Goal: Information Seeking & Learning: Learn about a topic

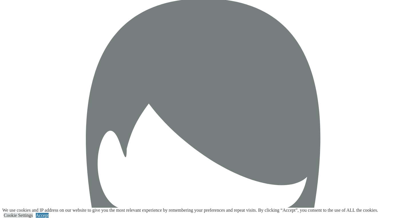
scroll to position [970, 0]
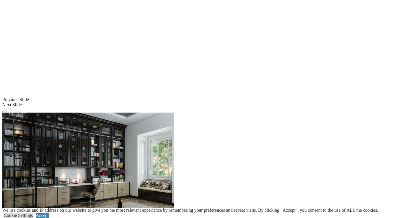
scroll to position [587, 0]
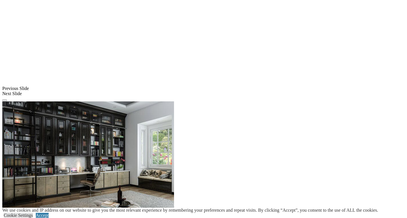
scroll to position [602, 0]
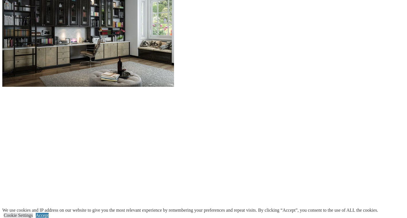
scroll to position [589, 0]
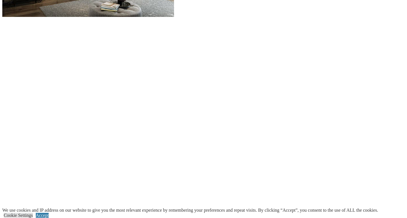
scroll to position [663, 0]
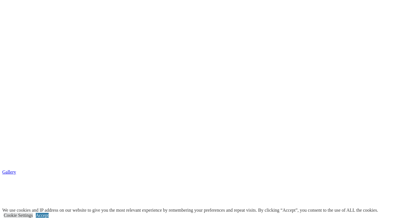
scroll to position [782, 0]
